Goal: Register for event/course

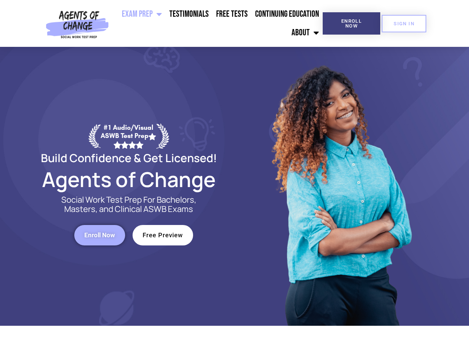
click at [235, 178] on div at bounding box center [341, 186] width 212 height 279
click at [217, 23] on ul "Exam Prep BSW Exam Prep: ASWB Bachelors Level Exam LMSW Exam Prep: ASWB Masters…" at bounding box center [217, 23] width 211 height 37
click at [351, 23] on span "Enroll Now" at bounding box center [352, 24] width 34 height 10
click at [404, 23] on span "SIGN IN" at bounding box center [404, 23] width 21 height 5
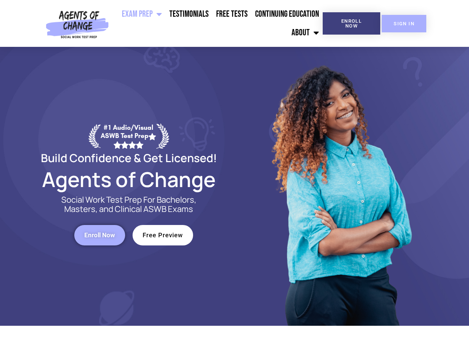
click at [404, 23] on span "SIGN IN" at bounding box center [404, 23] width 21 height 5
click at [100, 235] on span "Enroll Now" at bounding box center [99, 235] width 31 height 6
click at [163, 235] on span "Free Preview" at bounding box center [163, 235] width 40 height 6
